Goal: Task Accomplishment & Management: Manage account settings

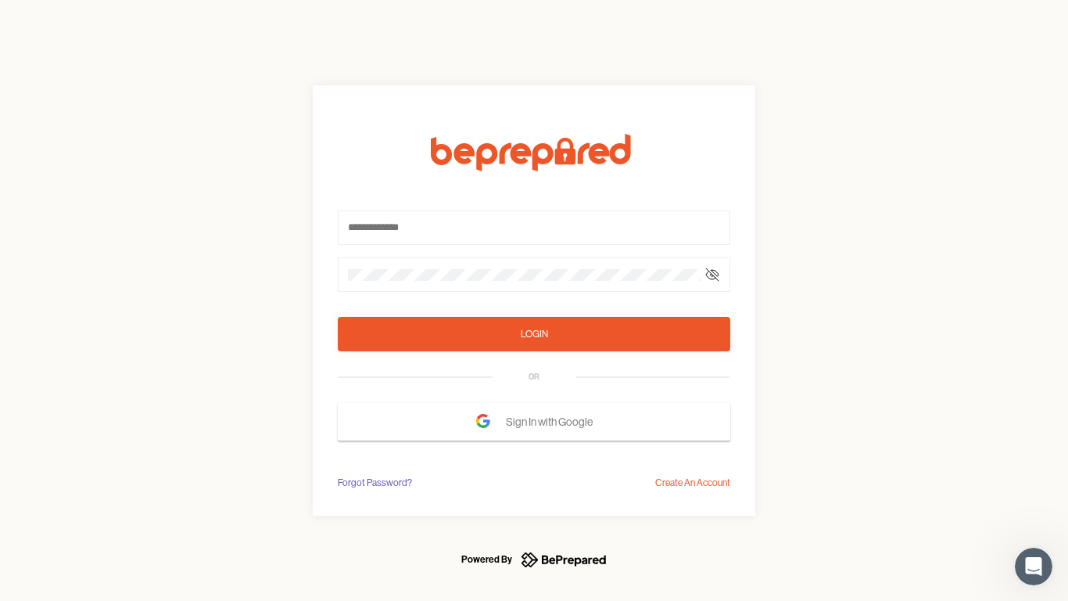
click at [534, 300] on form "Login OR Sign In with Google" at bounding box center [534, 287] width 393 height 307
click at [712, 275] on icon at bounding box center [712, 274] width 13 height 13
click at [534, 334] on div "Login" at bounding box center [534, 334] width 27 height 16
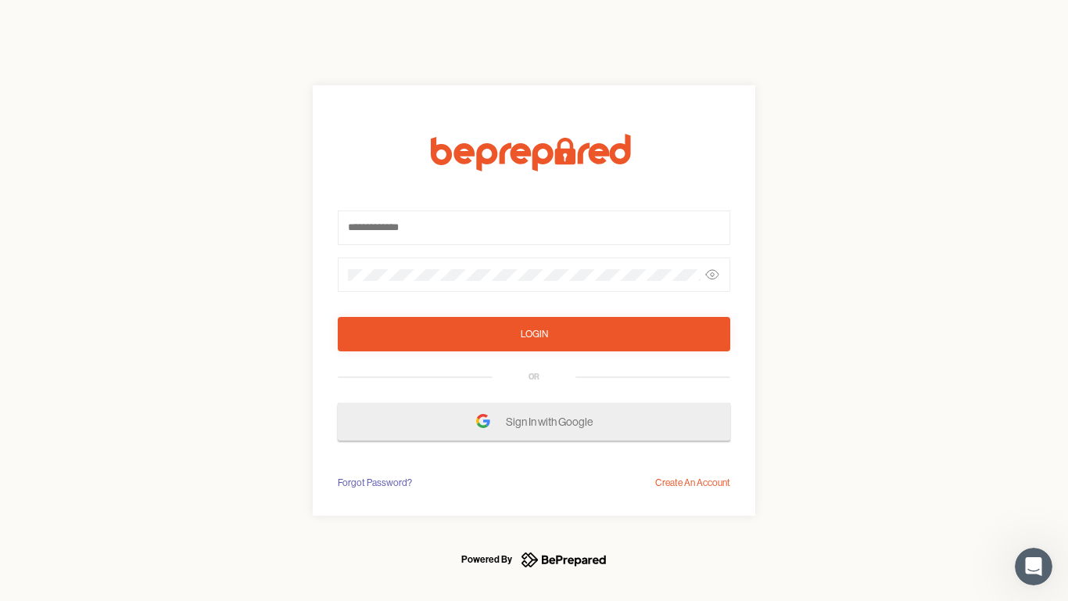
click at [534, 422] on span "Sign In with Google" at bounding box center [553, 421] width 95 height 28
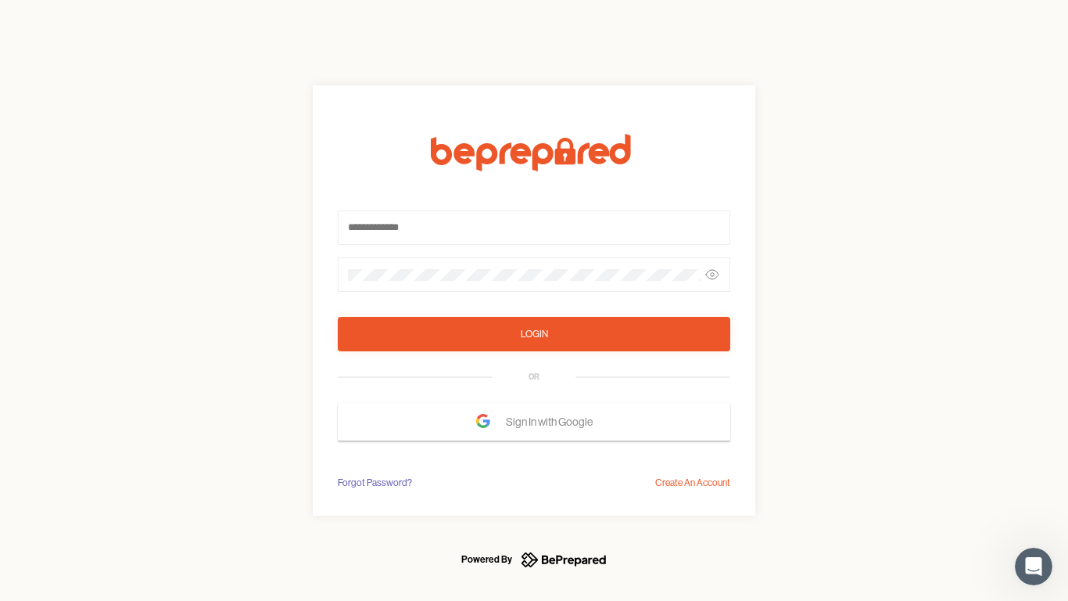
click at [374, 483] on div "Forgot Password?" at bounding box center [375, 483] width 74 height 16
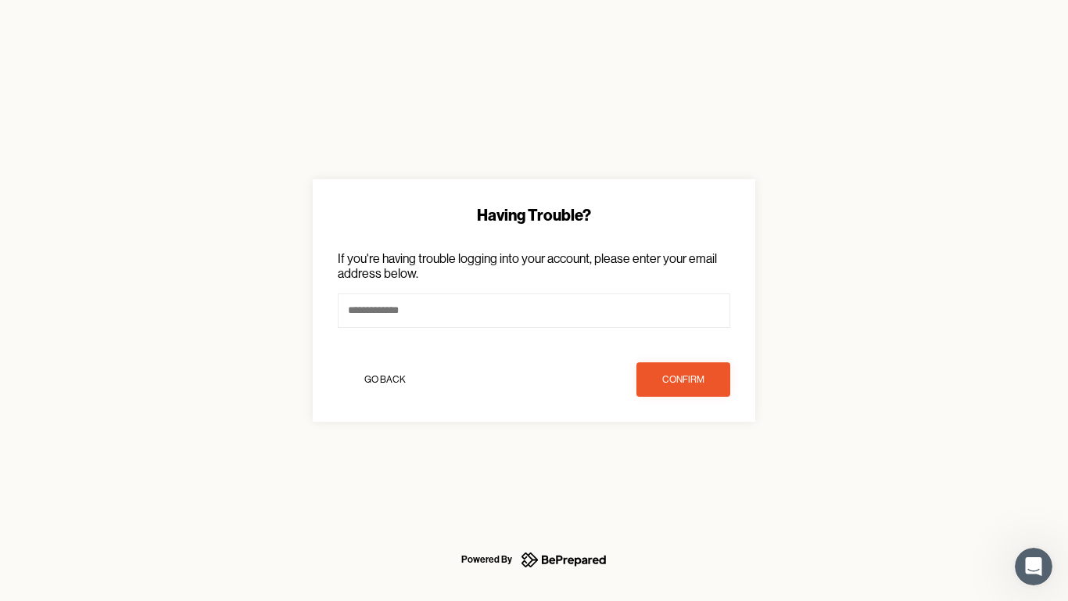
click at [693, 483] on div "Having Trouble? If you're having trouble logging into your account, please ente…" at bounding box center [534, 300] width 1068 height 601
click at [1034, 566] on icon "Open Intercom Messenger" at bounding box center [1034, 567] width 26 height 26
